Goal: Check status: Check status

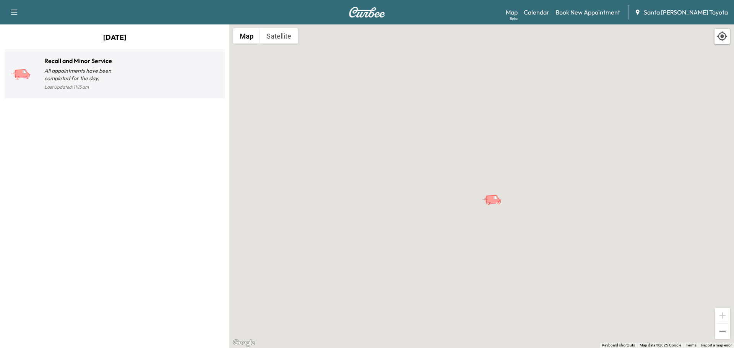
click at [83, 71] on p "All appointments have been completed for the day." at bounding box center [79, 74] width 70 height 15
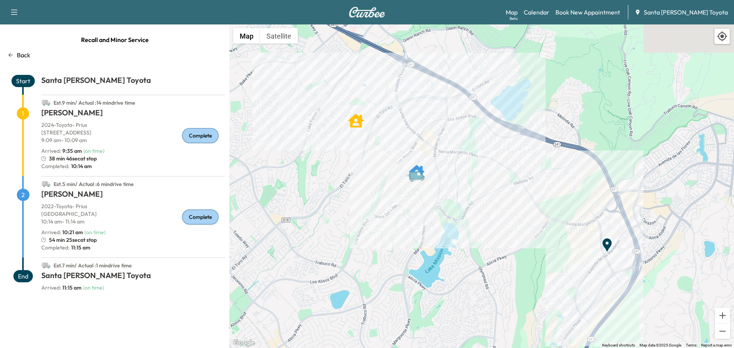
drag, startPoint x: 47, startPoint y: 240, endPoint x: 101, endPoint y: 244, distance: 53.3
click at [101, 244] on div "54 min 25sec at stop" at bounding box center [133, 240] width 184 height 8
click at [119, 245] on p "Completed: 11:15 am" at bounding box center [133, 248] width 184 height 8
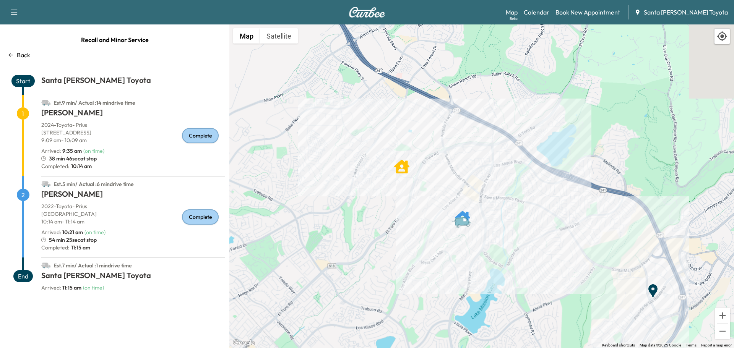
drag, startPoint x: 453, startPoint y: 141, endPoint x: 471, endPoint y: 220, distance: 80.4
click at [471, 220] on icon "Van" at bounding box center [464, 221] width 27 height 13
click at [23, 50] on div "Recall and Minor Service Back Start Santa [PERSON_NAME] Toyota Est. 9 min / Act…" at bounding box center [114, 186] width 229 height 324
click at [22, 52] on p "Back" at bounding box center [23, 54] width 13 height 9
